Goal: Task Accomplishment & Management: Complete application form

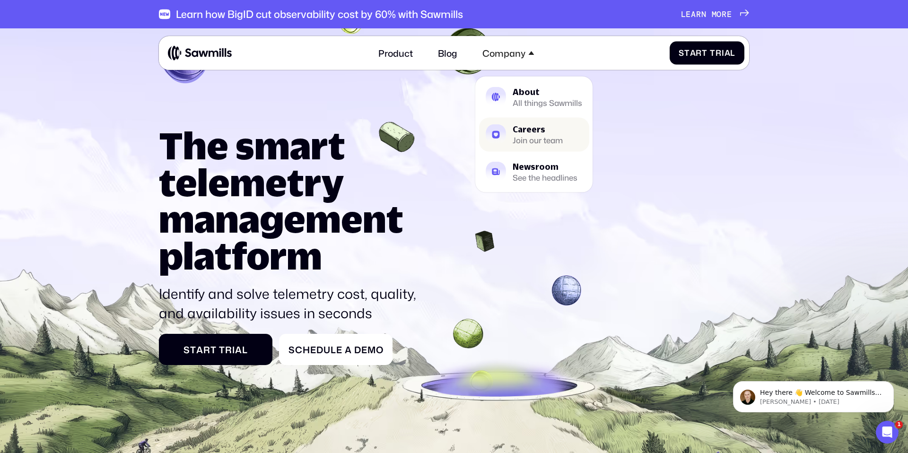
click at [530, 137] on div "Join our team" at bounding box center [538, 140] width 50 height 7
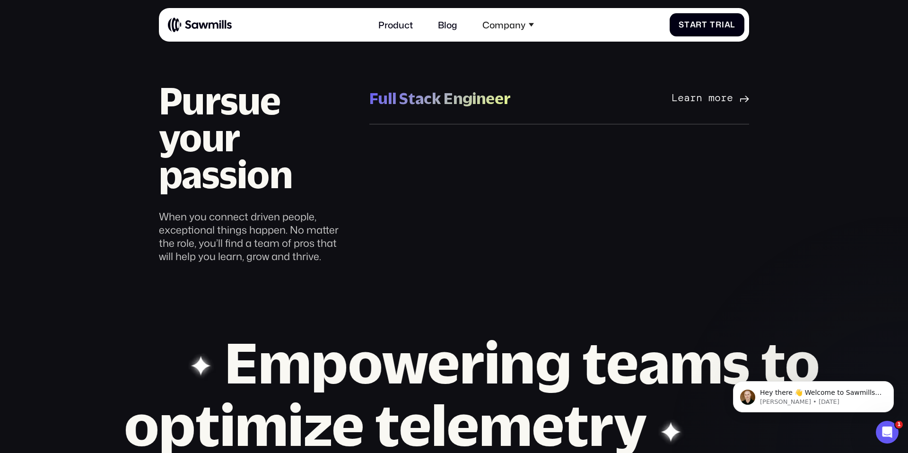
scroll to position [746, 0]
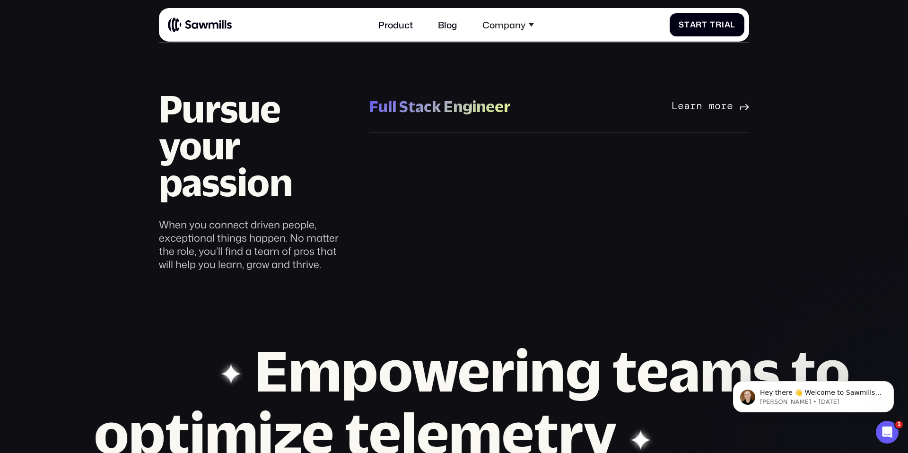
click at [452, 104] on div "Full Stack Engineer" at bounding box center [439, 106] width 141 height 20
